Goal: Information Seeking & Learning: Learn about a topic

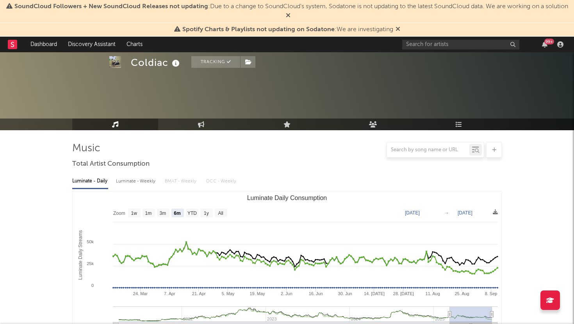
select select "6m"
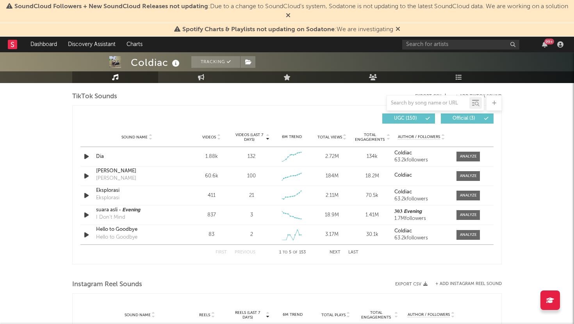
scroll to position [526, 0]
click at [471, 155] on div at bounding box center [468, 157] width 17 height 6
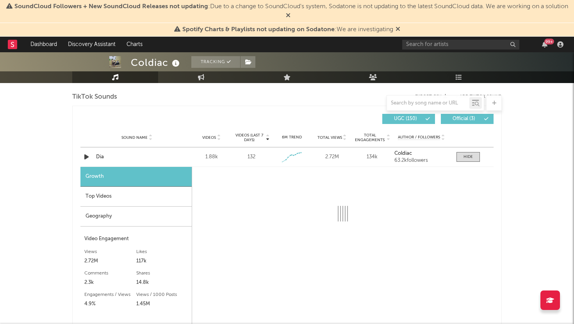
select select "1w"
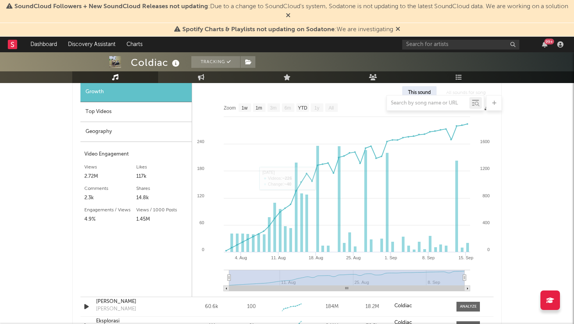
scroll to position [603, 0]
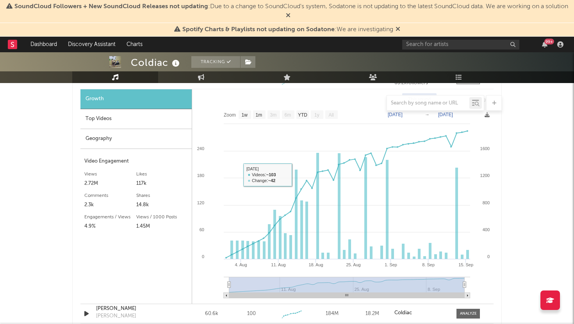
click at [115, 116] on div "Top Videos" at bounding box center [135, 119] width 111 height 20
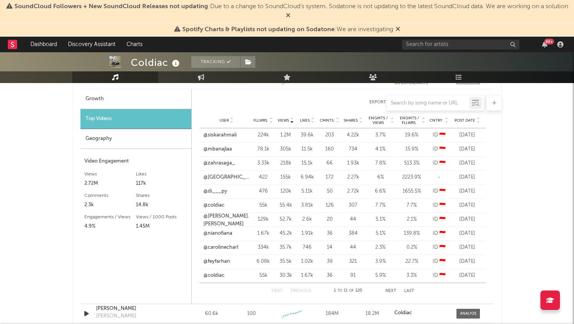
click at [471, 120] on span "Post Date" at bounding box center [464, 120] width 21 height 5
click at [398, 31] on icon at bounding box center [397, 29] width 5 height 6
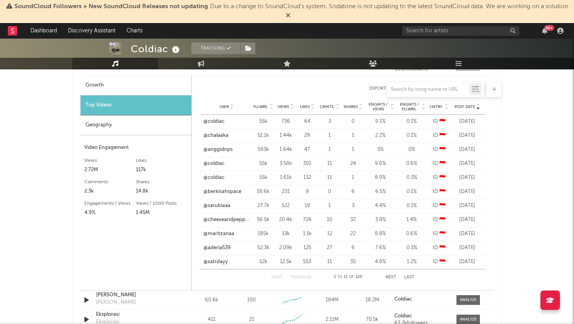
click at [290, 14] on icon at bounding box center [288, 15] width 5 height 6
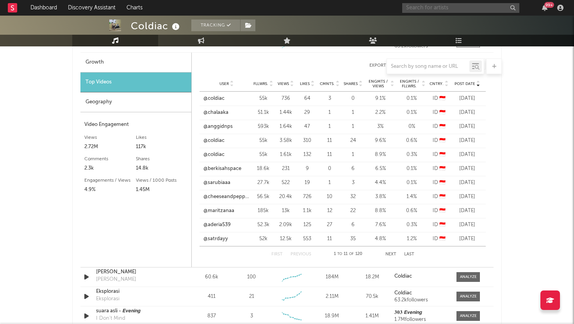
click at [437, 9] on input "text" at bounding box center [460, 8] width 117 height 10
type input "daun jatuh"
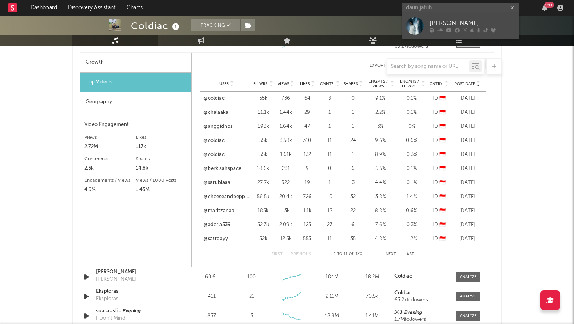
click at [427, 26] on link "[PERSON_NAME]" at bounding box center [460, 25] width 117 height 25
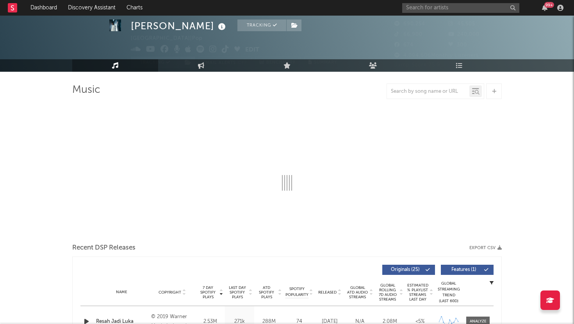
select select "6m"
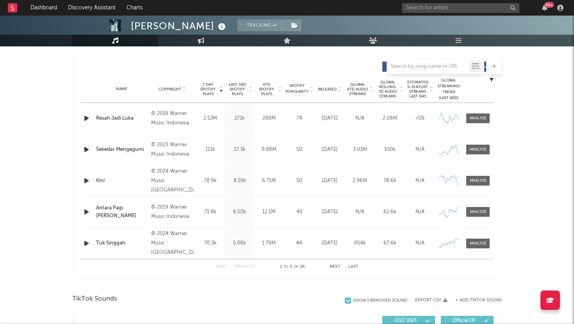
scroll to position [282, 0]
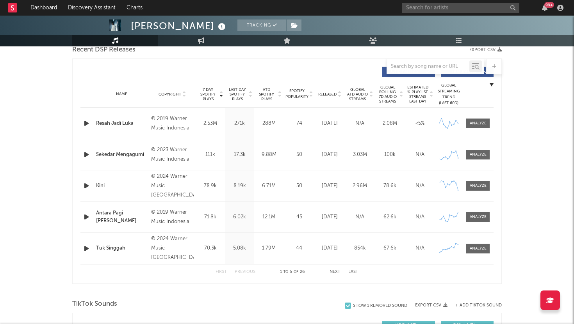
click at [337, 270] on button "Next" at bounding box center [334, 272] width 11 height 4
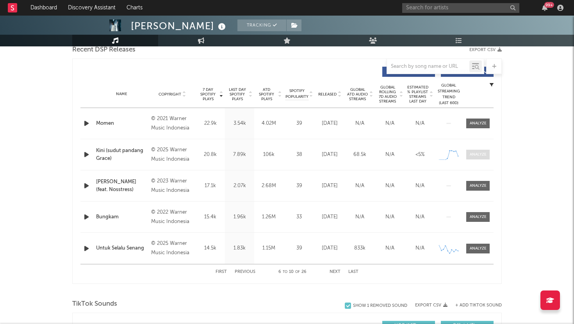
click at [480, 153] on div at bounding box center [477, 155] width 17 height 6
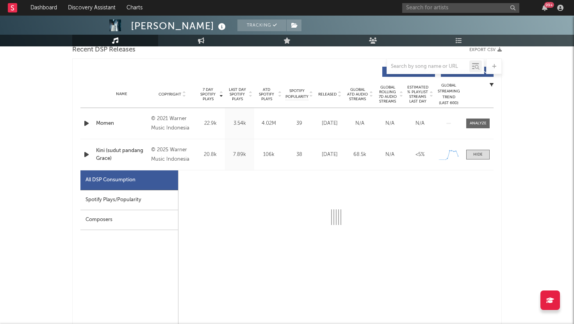
click at [134, 195] on div "Spotify Plays/Popularity" at bounding box center [129, 200] width 98 height 20
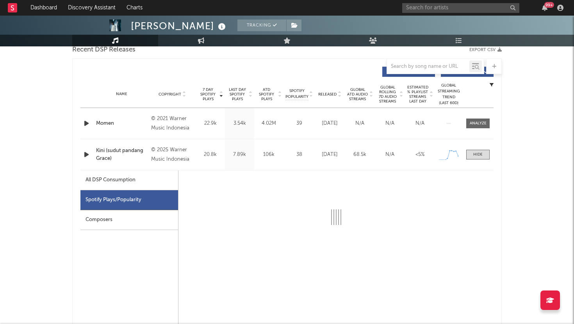
select select "1w"
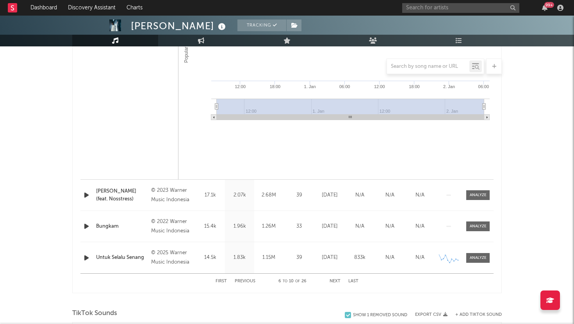
scroll to position [649, 0]
